Goal: Check status: Check status

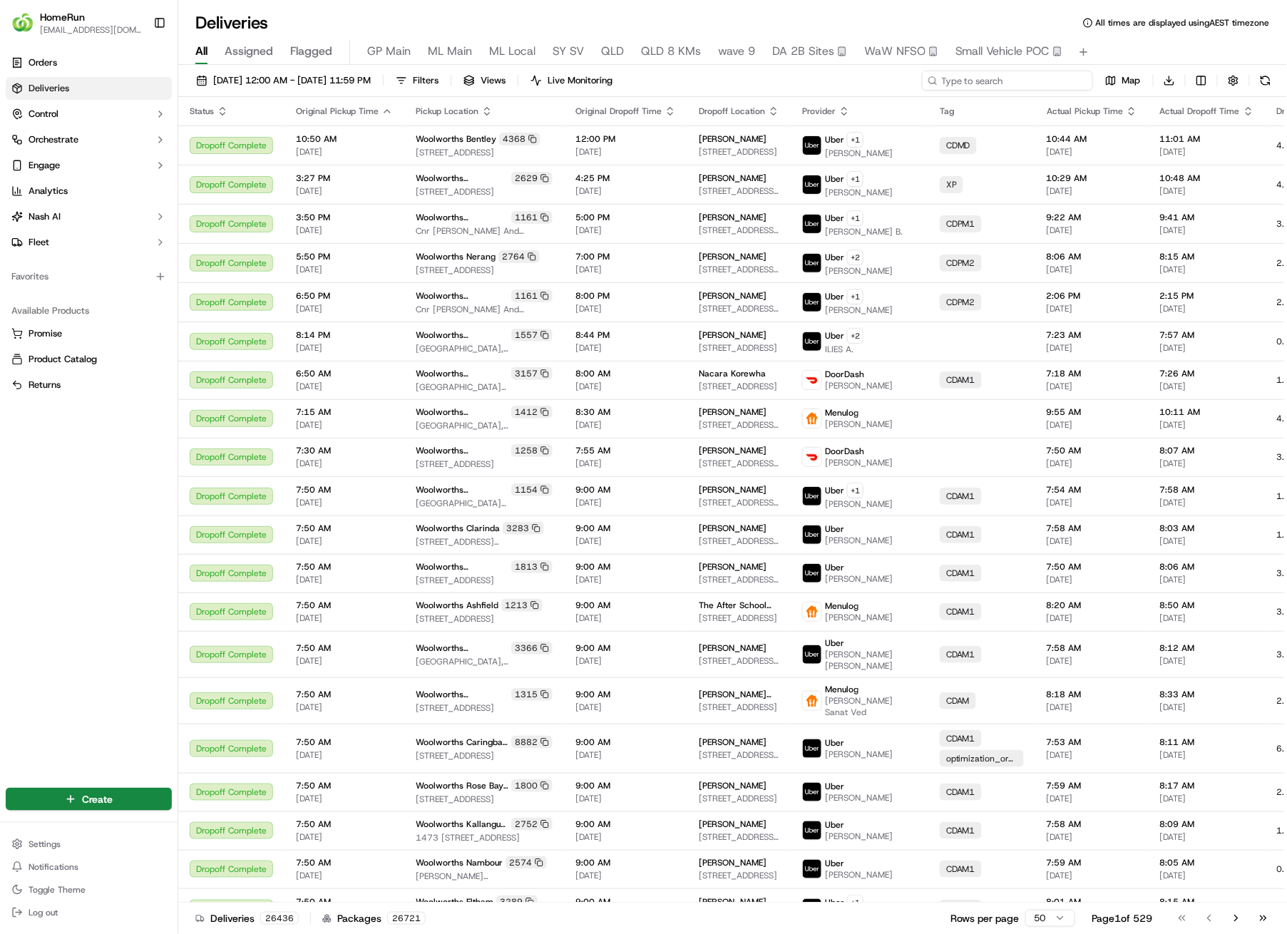
click at [995, 82] on input at bounding box center [1007, 81] width 171 height 20
paste input "270078517"
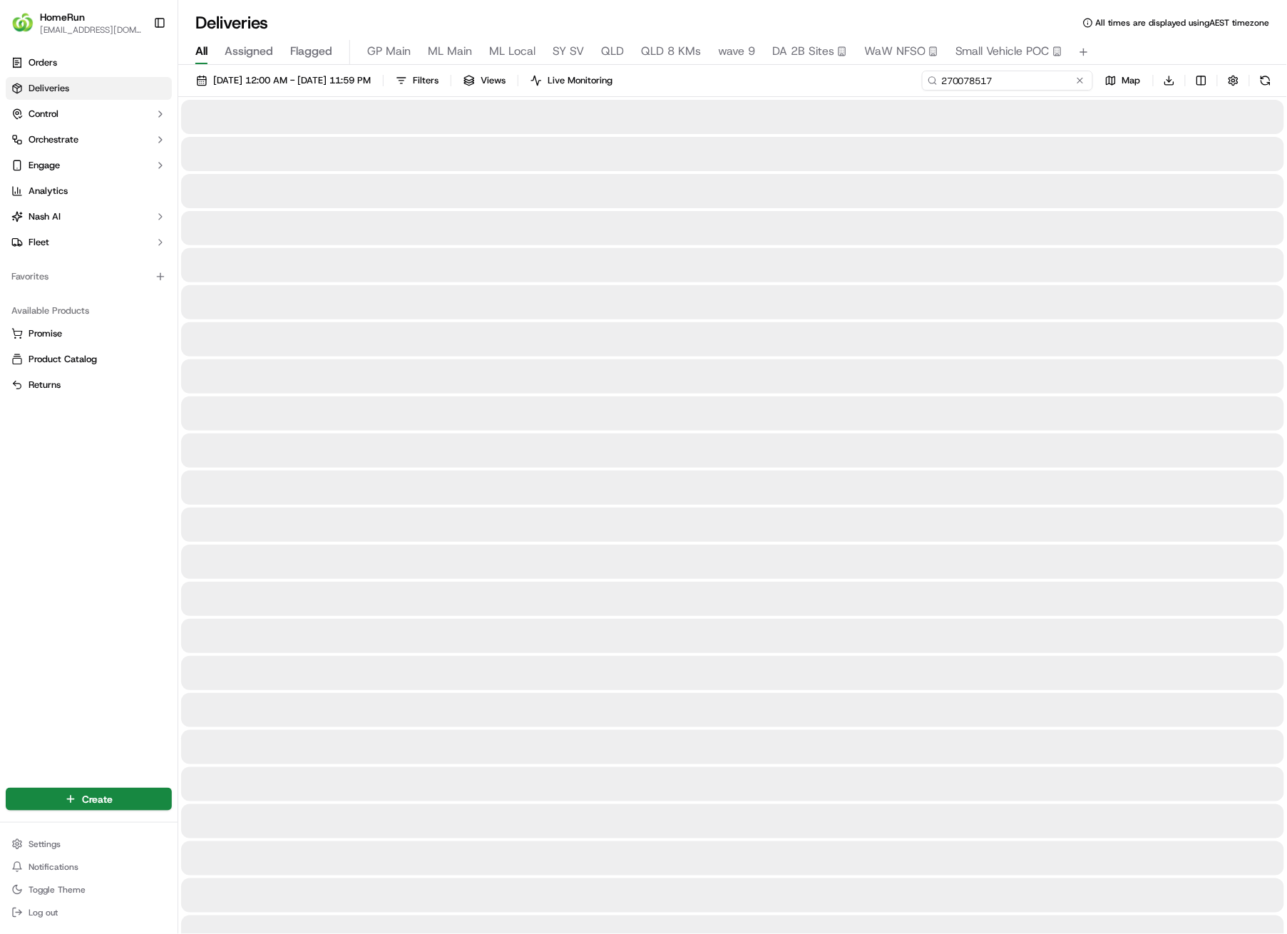
type input "270078517"
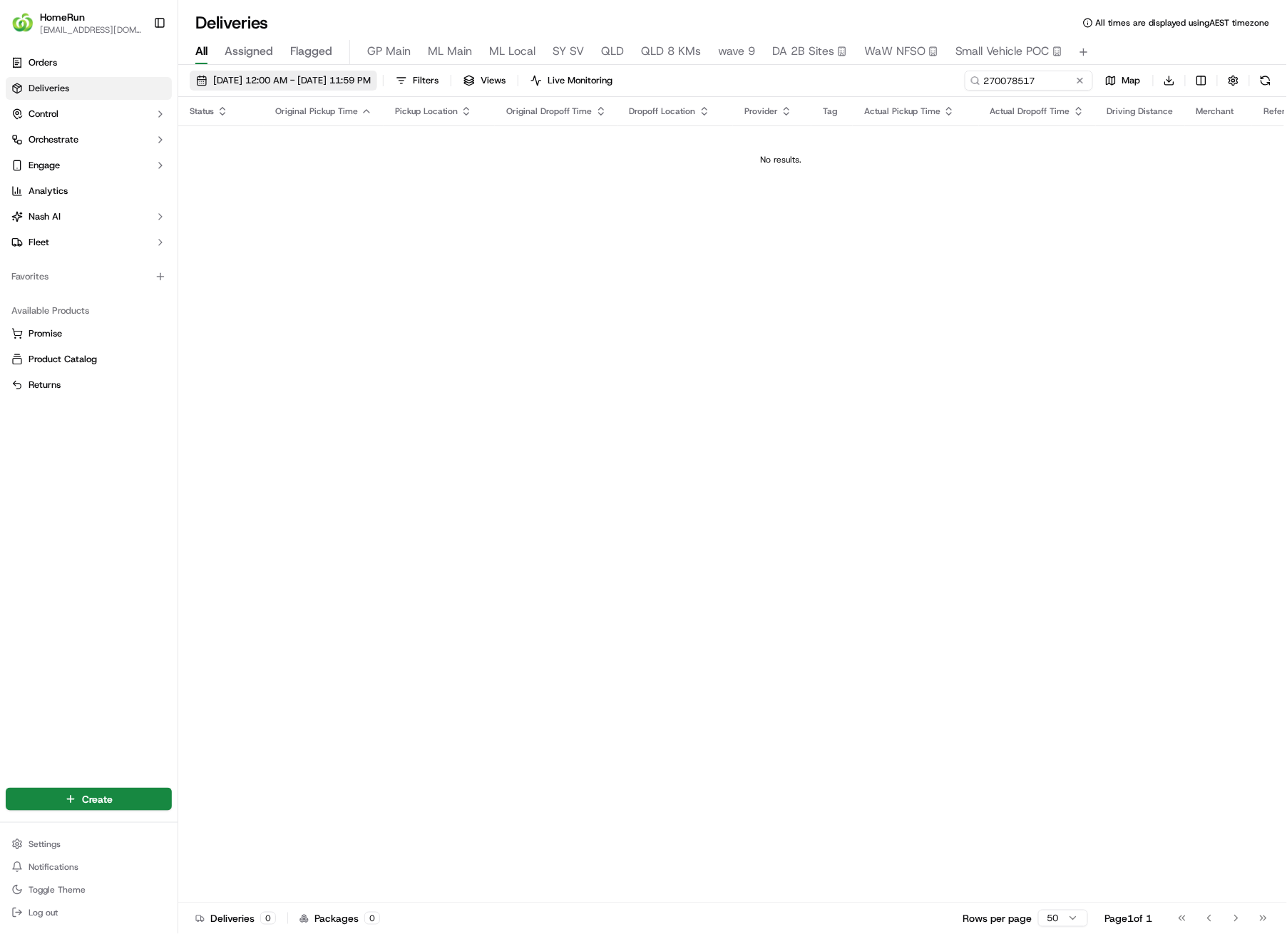
click at [298, 78] on span "[DATE] 12:00 AM - [DATE] 11:59 PM" at bounding box center [292, 80] width 158 height 13
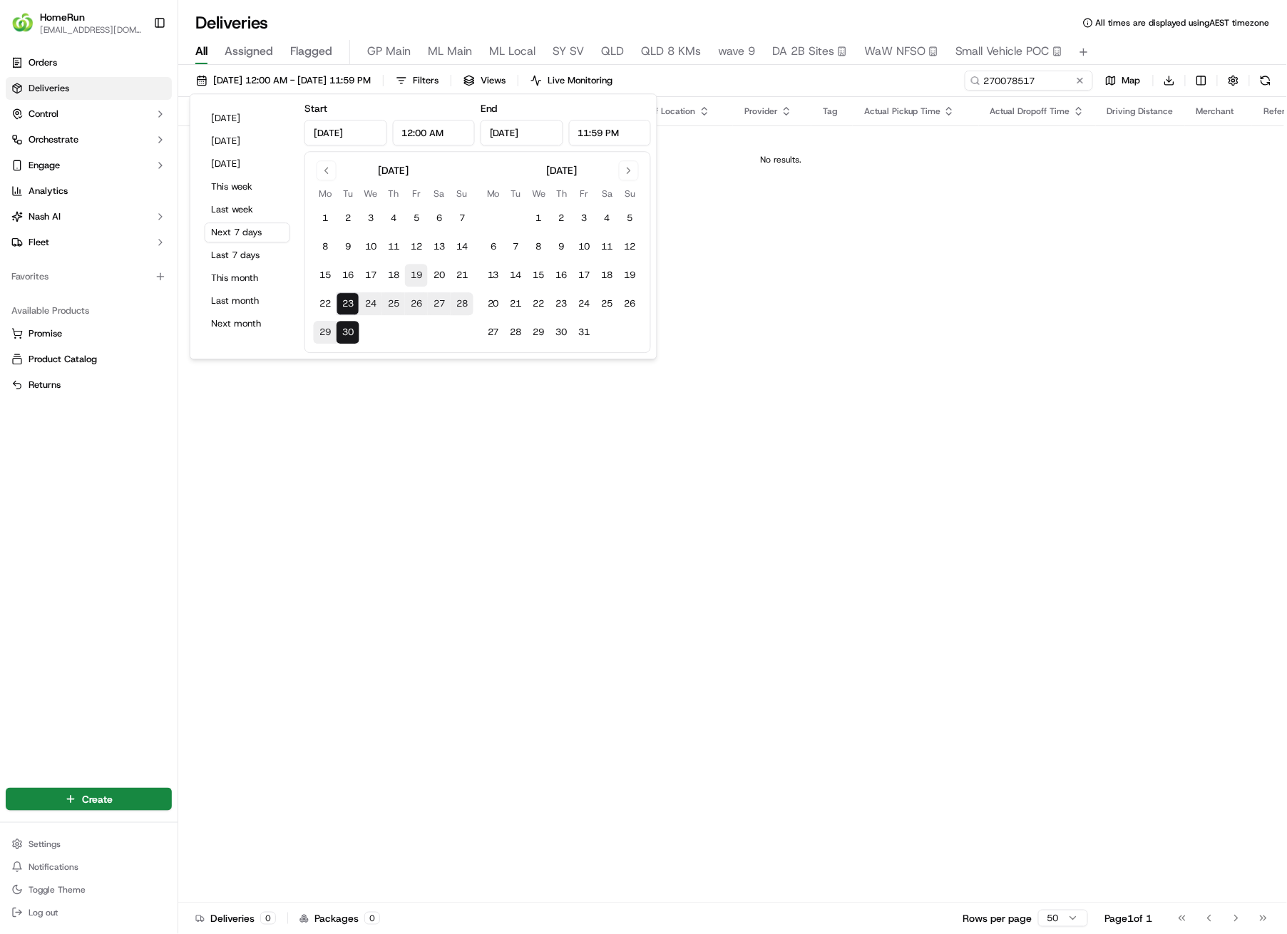
click at [414, 275] on button "19" at bounding box center [416, 275] width 23 height 23
type input "[DATE]"
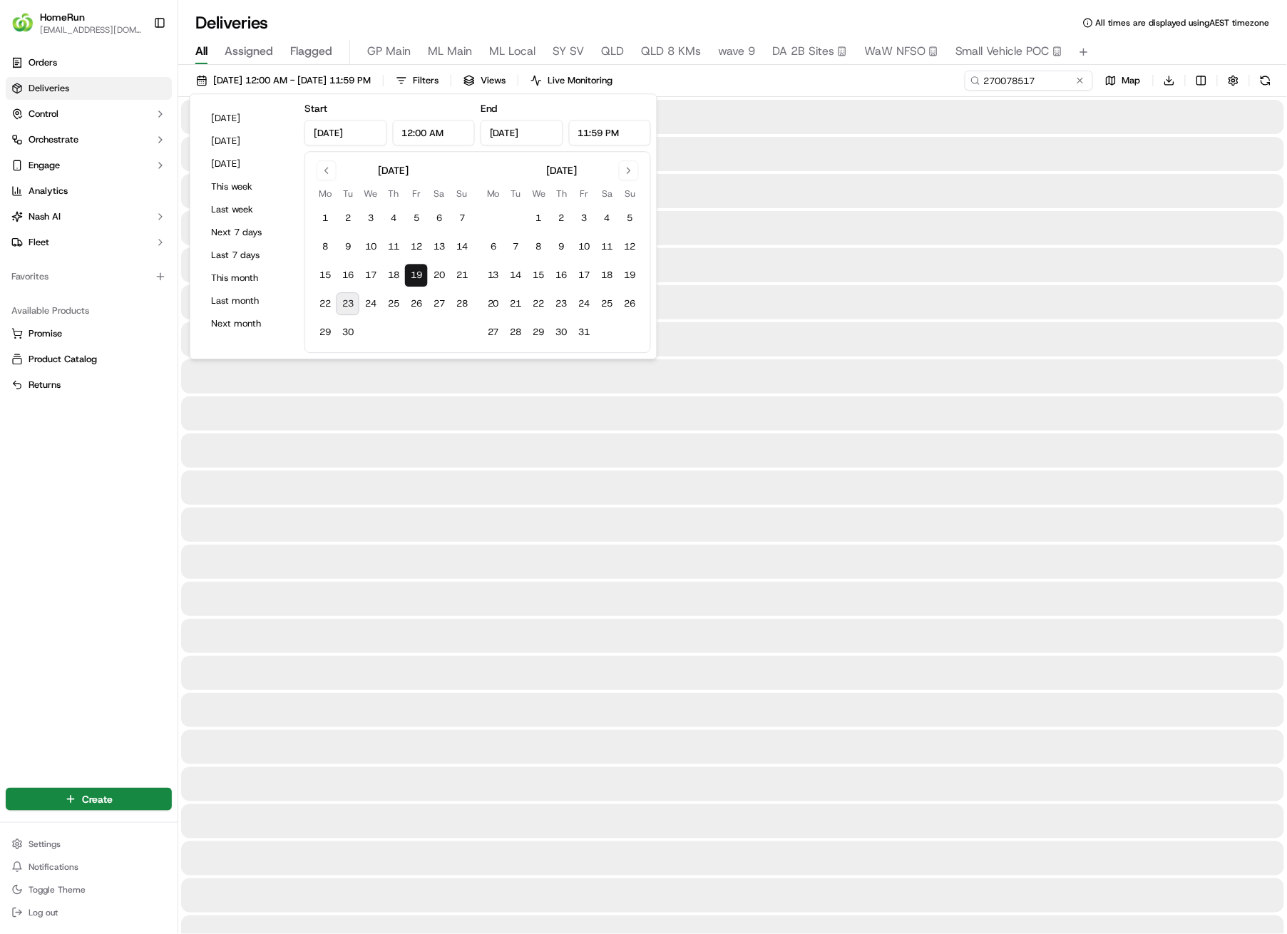
click at [349, 303] on button "23" at bounding box center [347, 303] width 23 height 23
type input "[DATE]"
click at [780, 438] on div at bounding box center [732, 450] width 1103 height 34
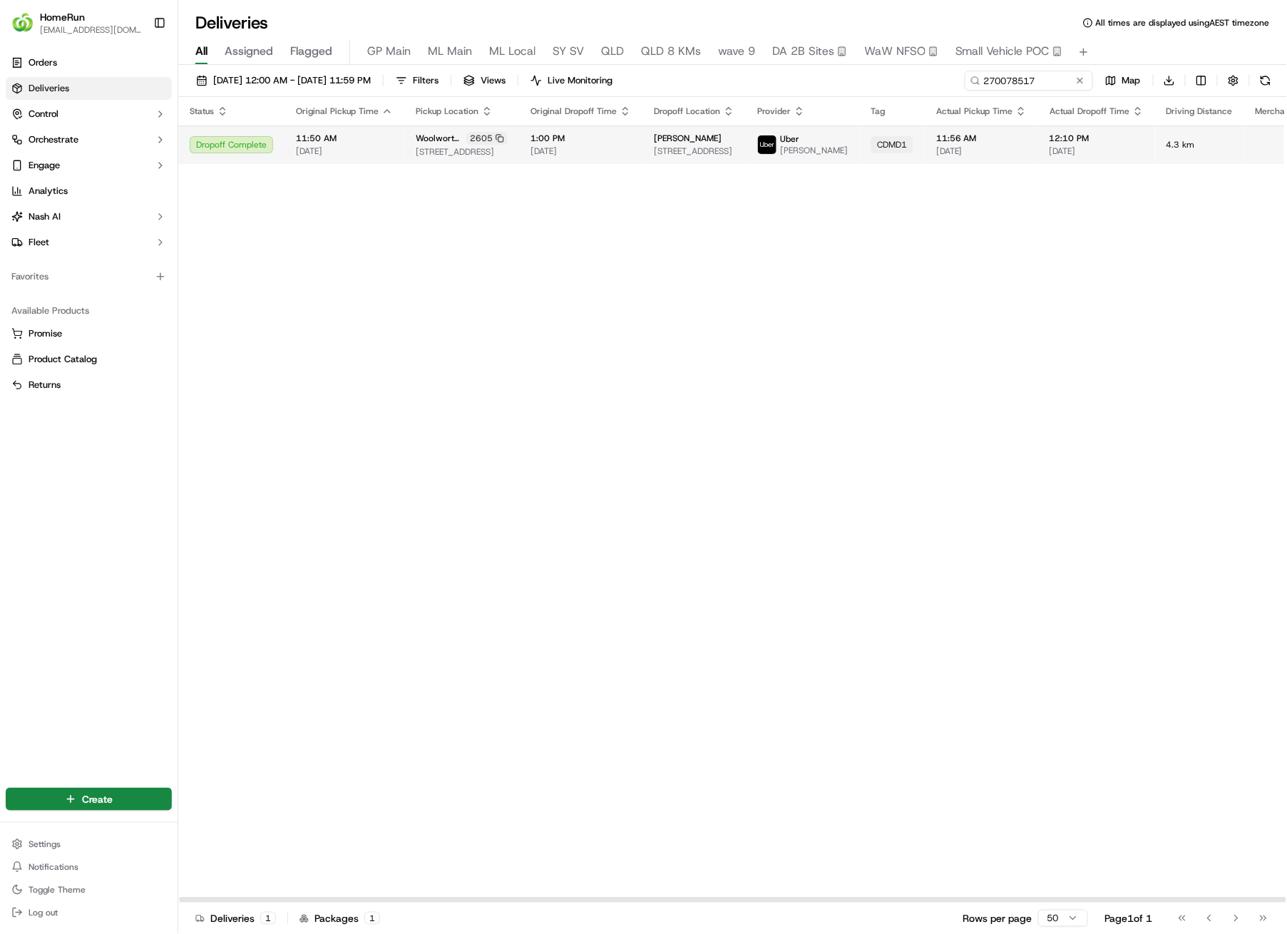
click at [1166, 145] on span "4.3 km" at bounding box center [1199, 144] width 66 height 11
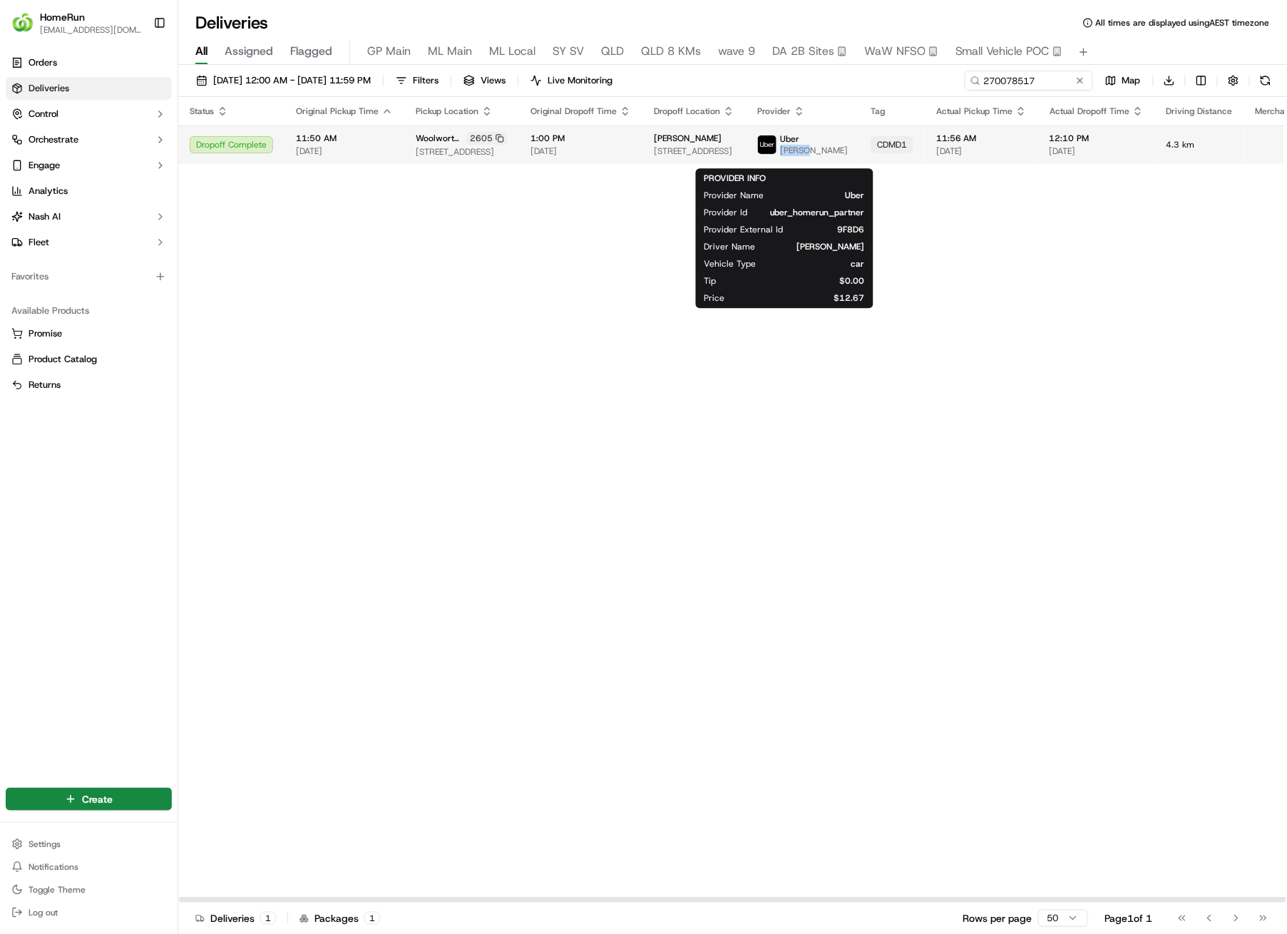
drag, startPoint x: 807, startPoint y: 150, endPoint x: 780, endPoint y: 149, distance: 26.4
click at [780, 149] on div "[PERSON_NAME]" at bounding box center [802, 144] width 91 height 23
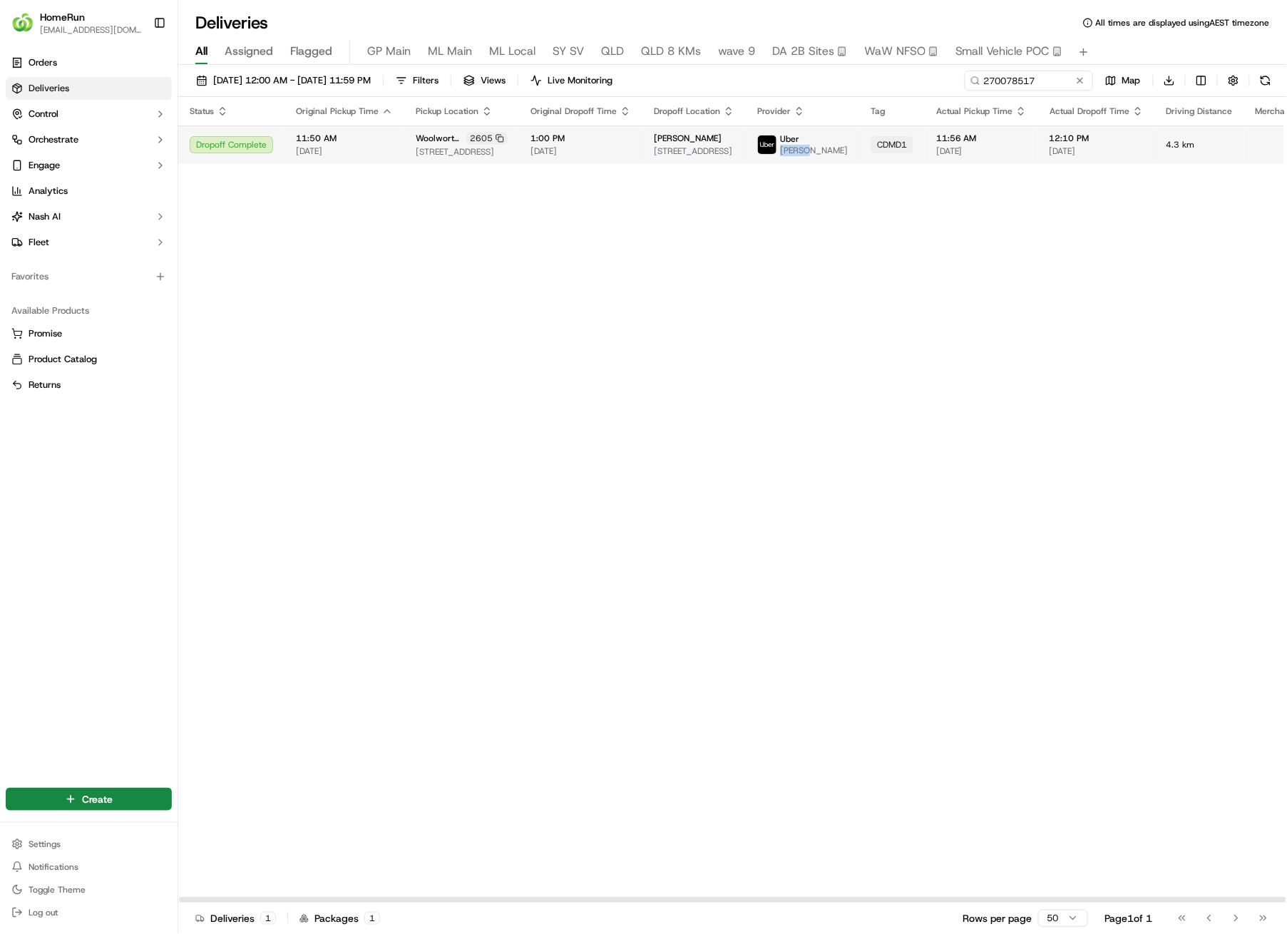
copy span "[PERSON_NAME]"
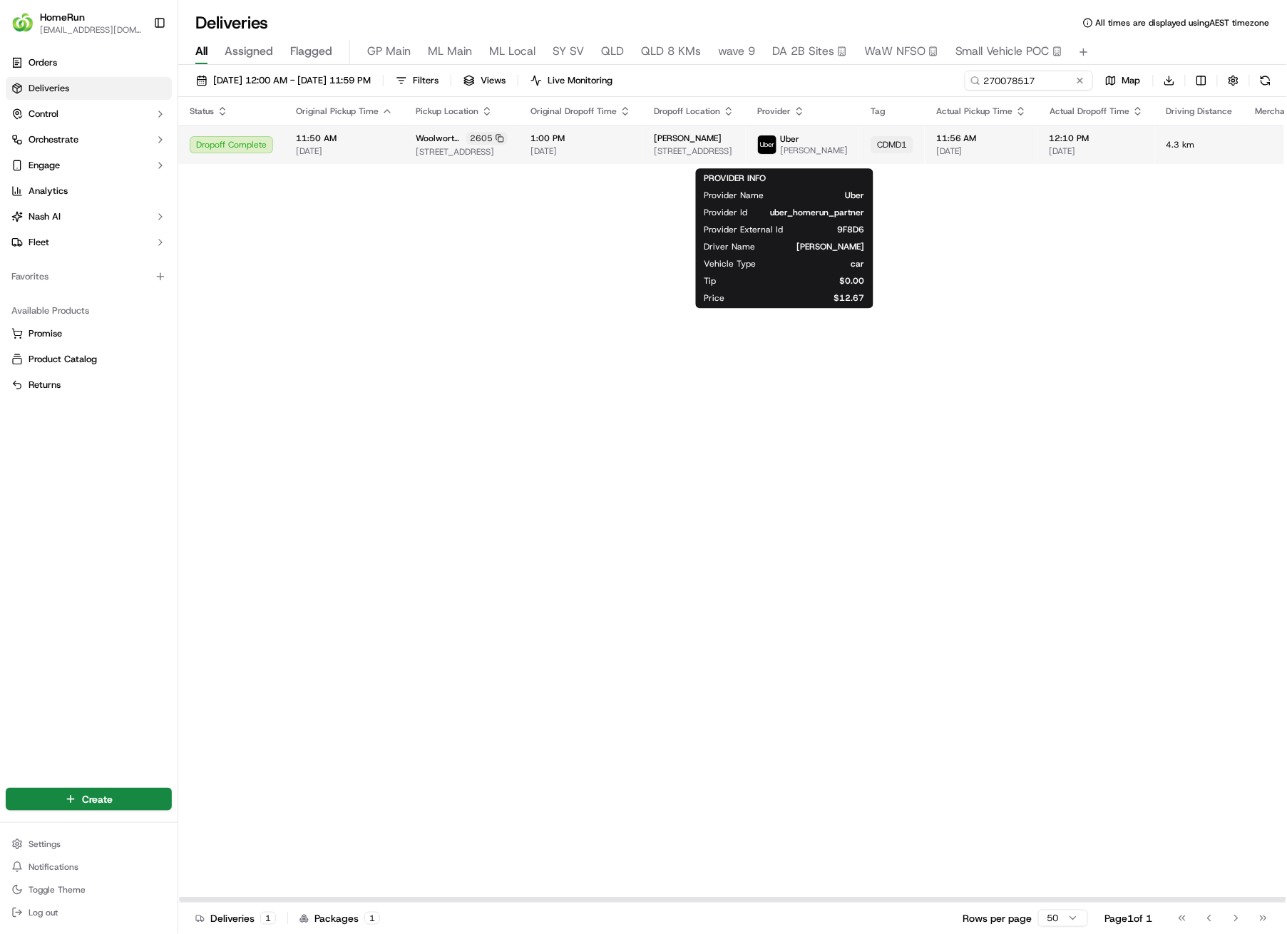
click at [797, 156] on span "[PERSON_NAME]" at bounding box center [814, 150] width 68 height 11
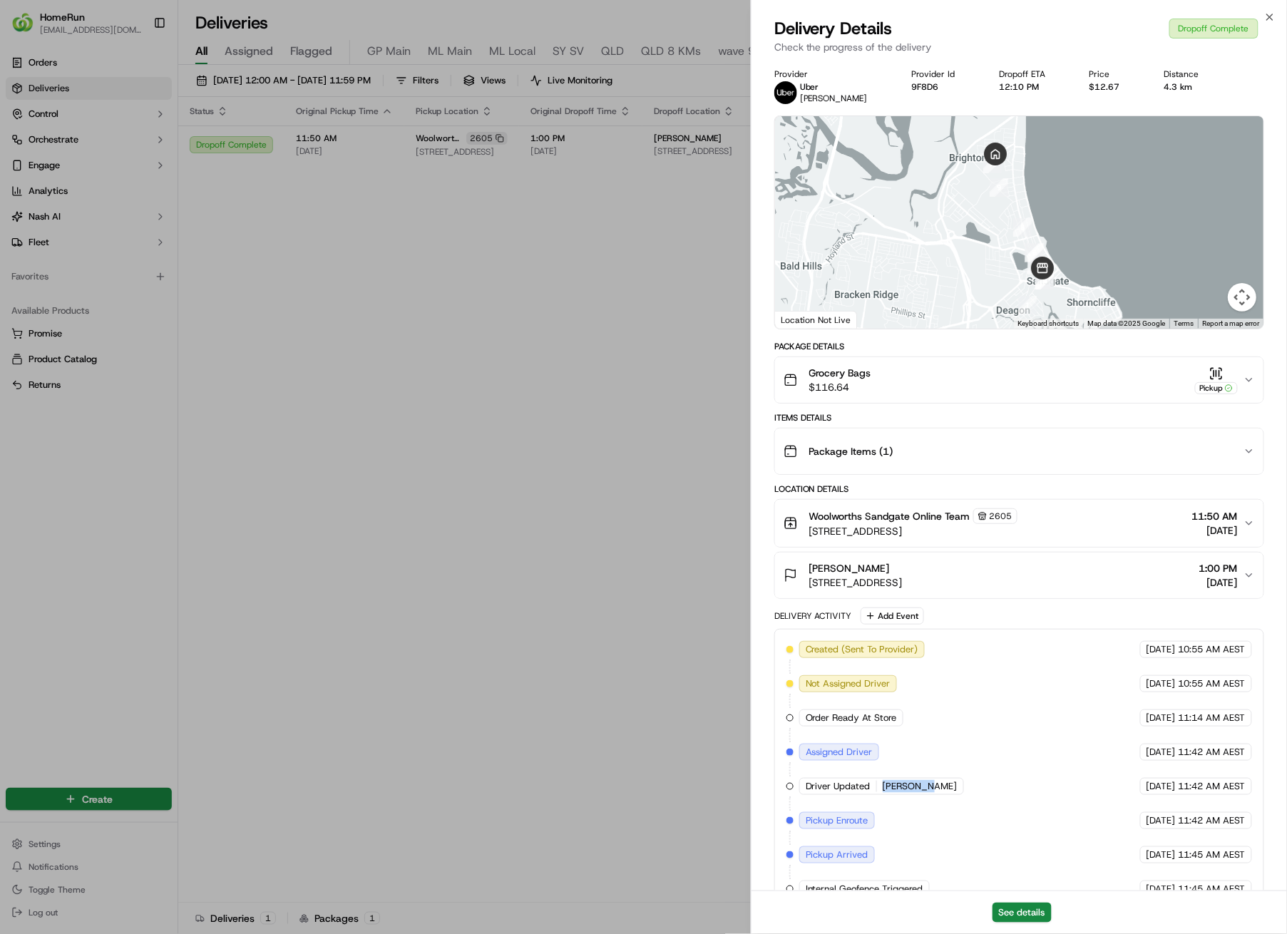
drag, startPoint x: 919, startPoint y: 788, endPoint x: 882, endPoint y: 788, distance: 37.8
click at [882, 788] on div "Driver Updated [PERSON_NAME]" at bounding box center [881, 786] width 165 height 17
copy span "[PERSON_NAME]"
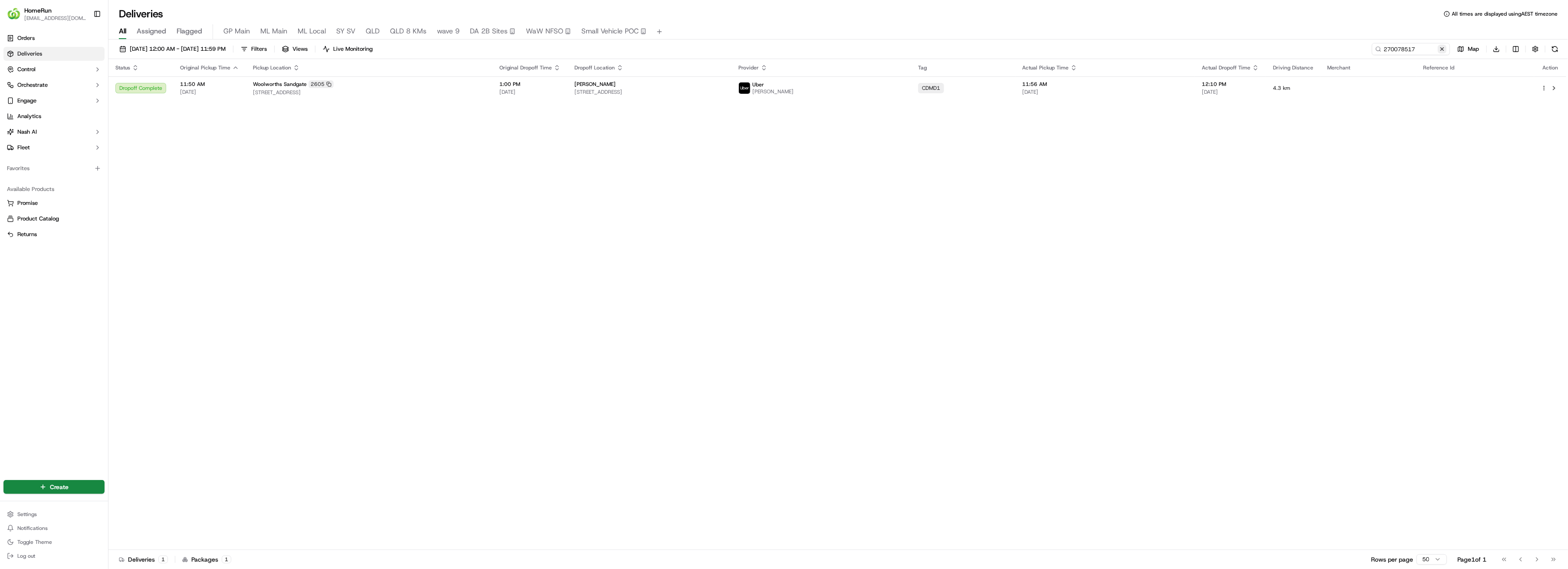
click at [1442, 51] on button at bounding box center [1442, 49] width 9 height 9
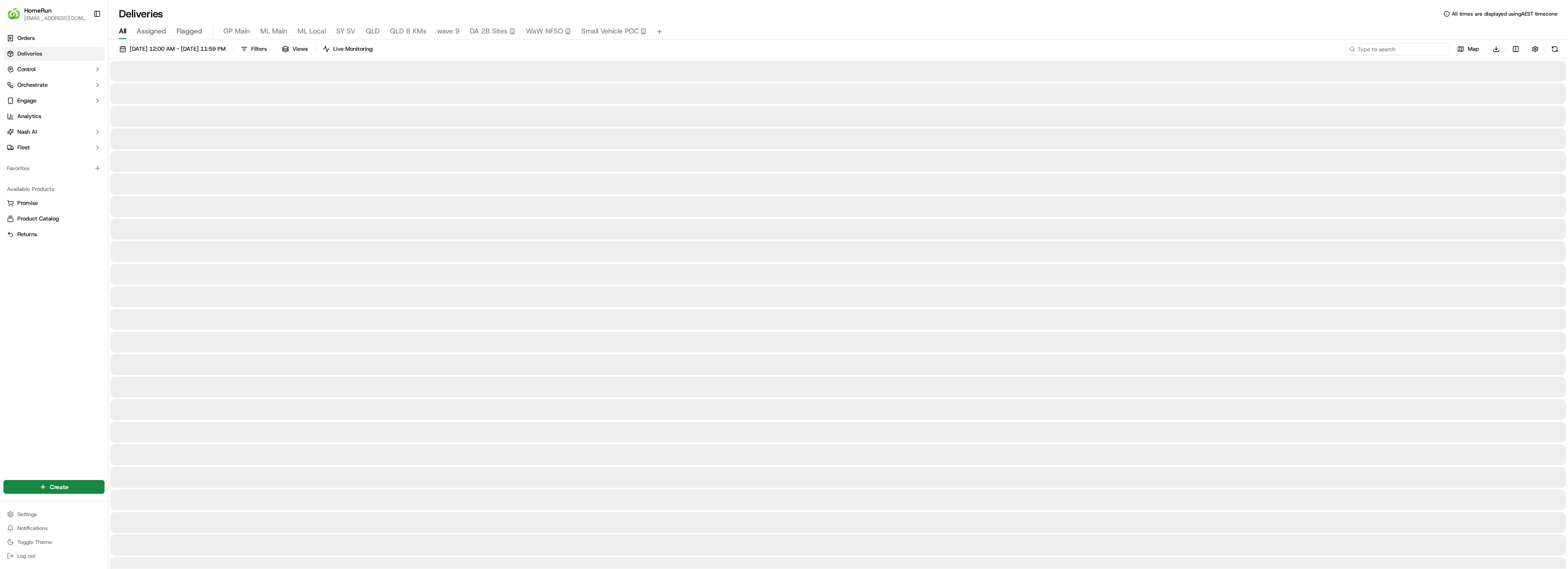
paste input "270711965"
type input "270711965"
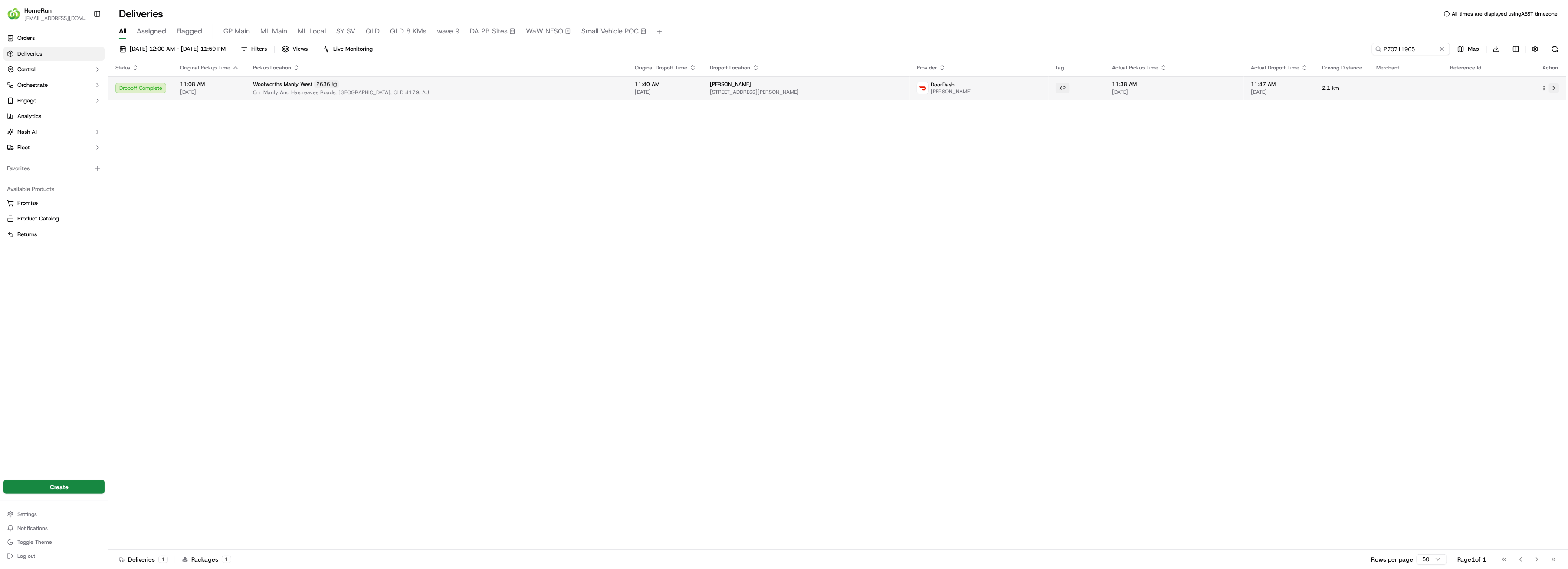
click at [1553, 85] on button at bounding box center [1554, 88] width 10 height 10
click at [1443, 48] on button at bounding box center [1442, 49] width 9 height 9
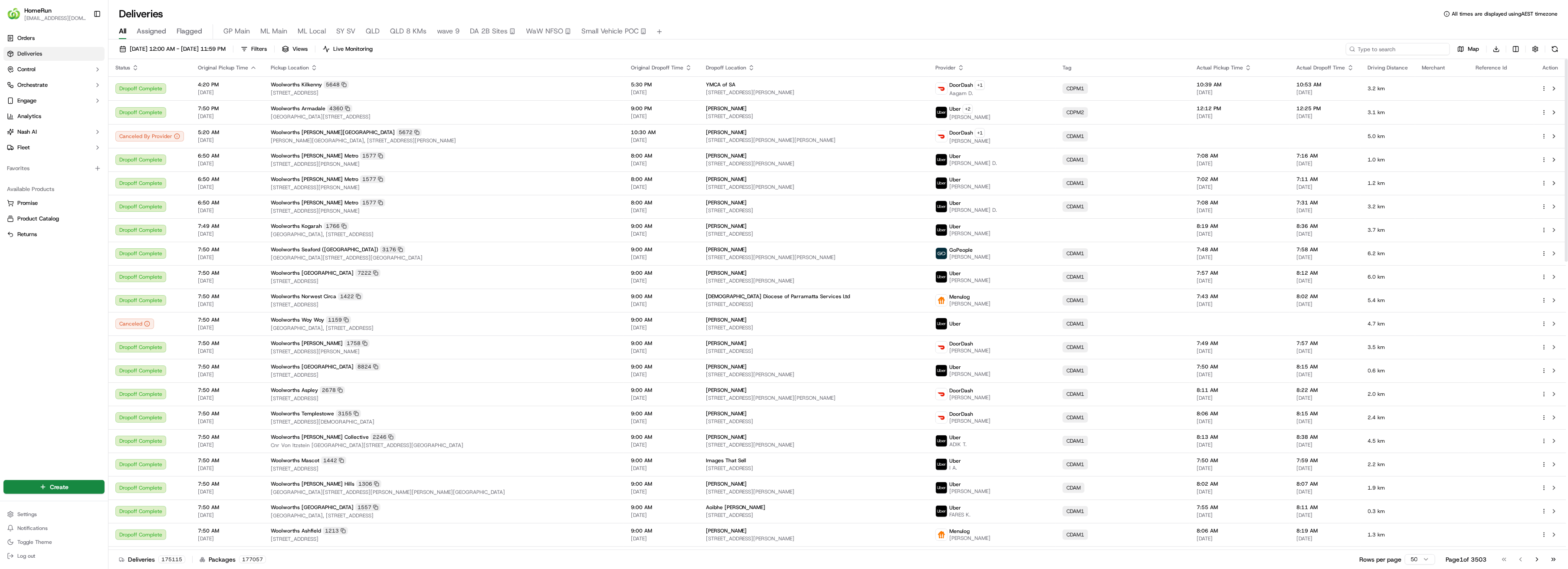
click at [1412, 49] on input at bounding box center [1398, 49] width 104 height 12
paste input "270715386"
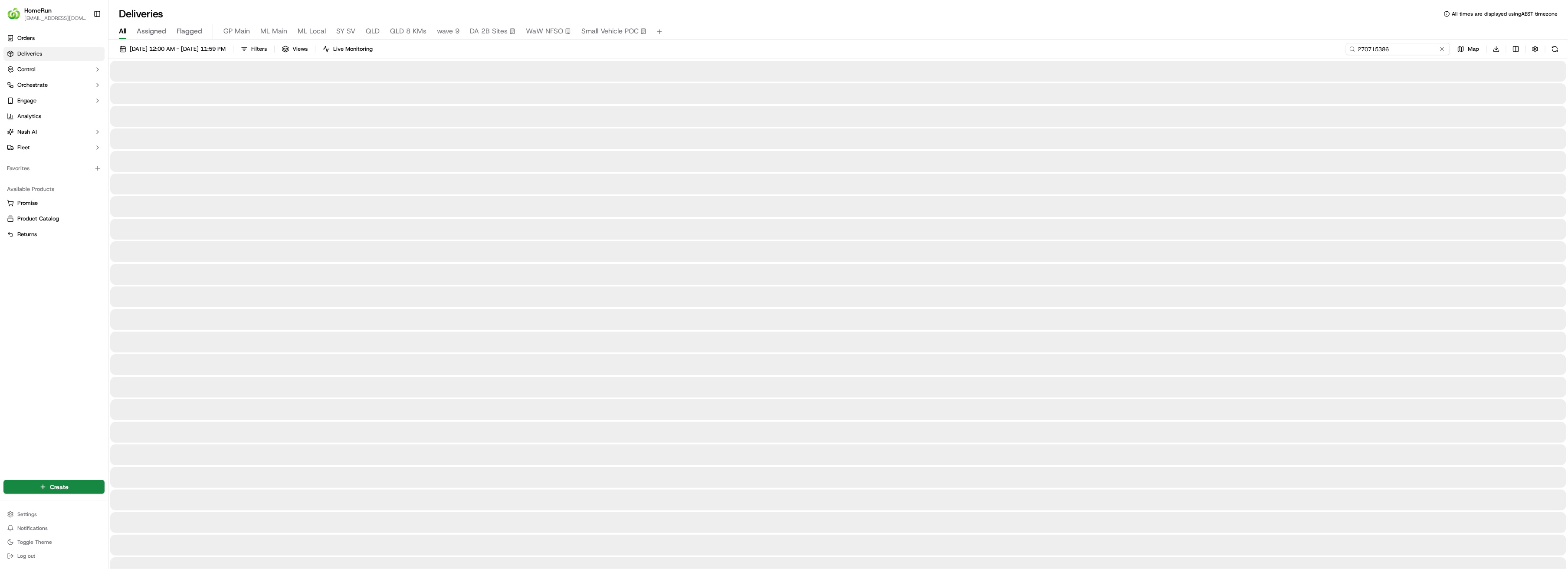
type input "270715386"
